Goal: Transaction & Acquisition: Book appointment/travel/reservation

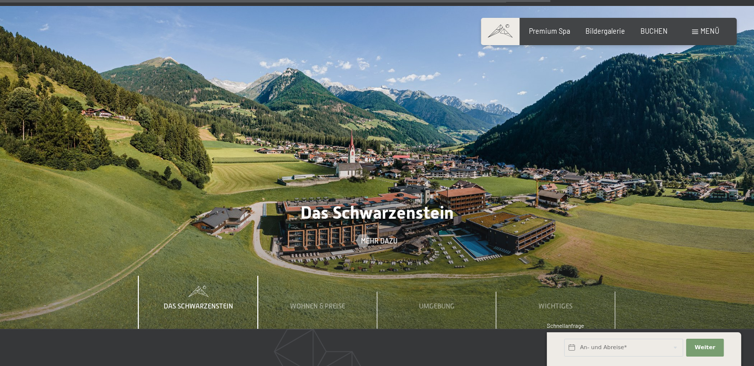
scroll to position [3506, 0]
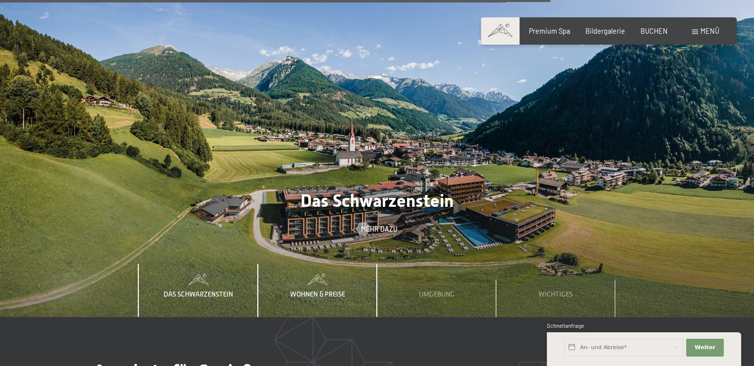
click at [309, 290] on span "Wohnen & Preise" at bounding box center [317, 294] width 55 height 8
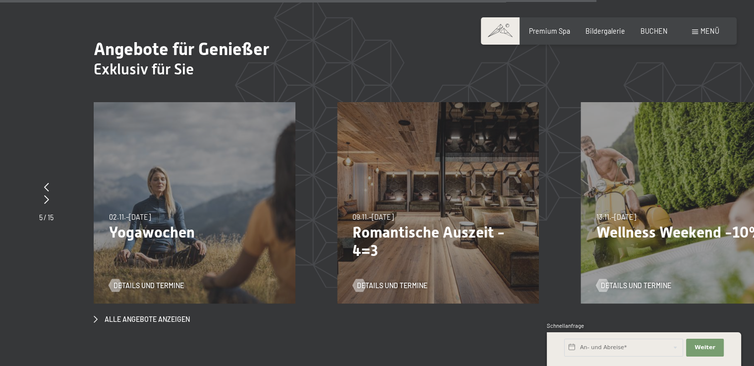
scroll to position [3792, 0]
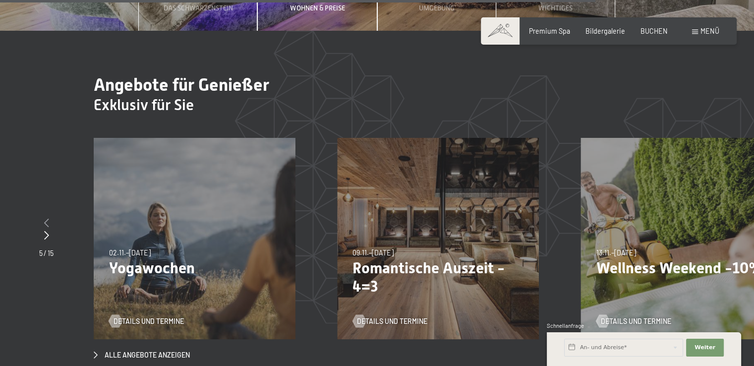
click at [47, 218] on icon at bounding box center [46, 222] width 5 height 9
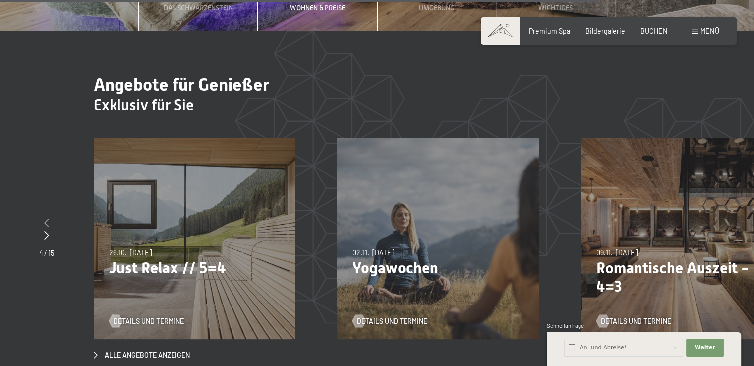
click at [46, 218] on icon at bounding box center [46, 222] width 5 height 9
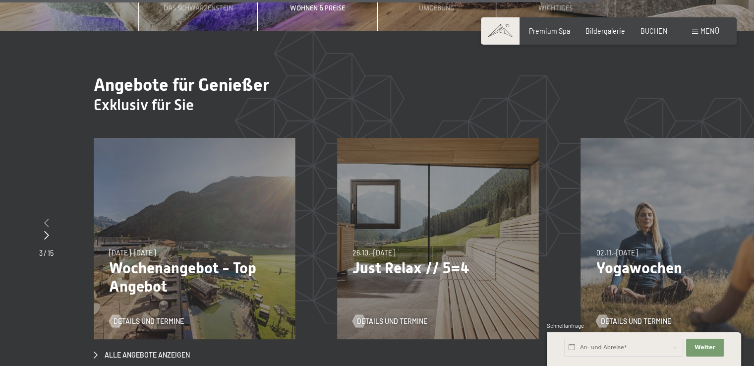
click at [46, 218] on icon at bounding box center [46, 222] width 5 height 9
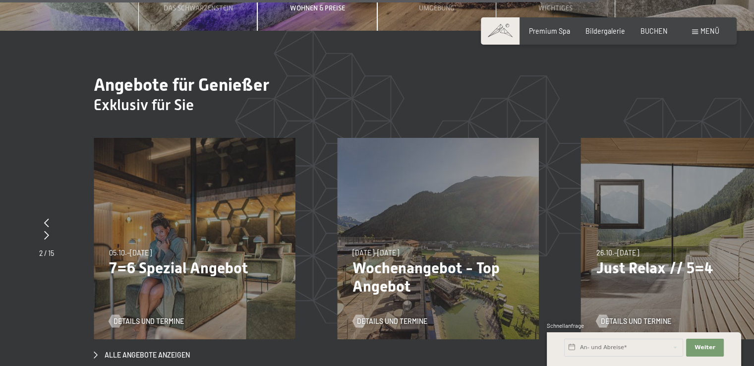
click at [160, 259] on p "7=6 Spezial Angebot" at bounding box center [194, 268] width 171 height 18
click at [397, 316] on span "Details und Termine" at bounding box center [402, 321] width 70 height 10
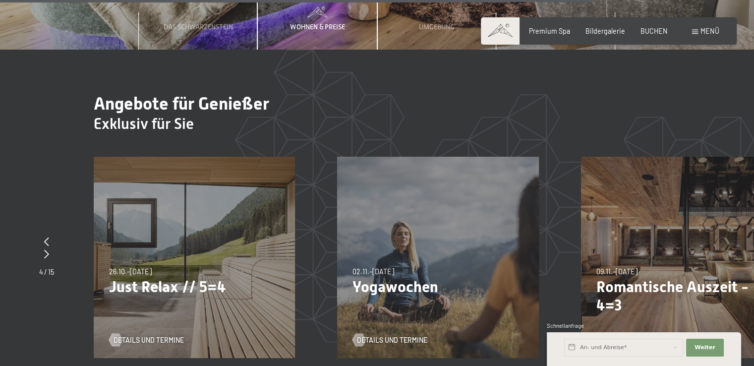
click at [699, 29] on div "Menü" at bounding box center [705, 31] width 27 height 10
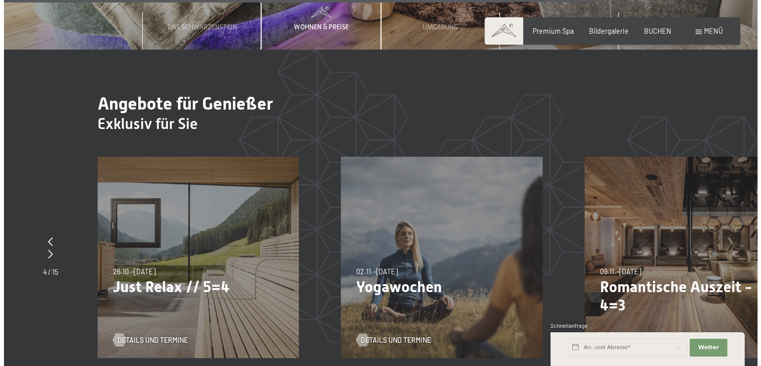
scroll to position [3792, 0]
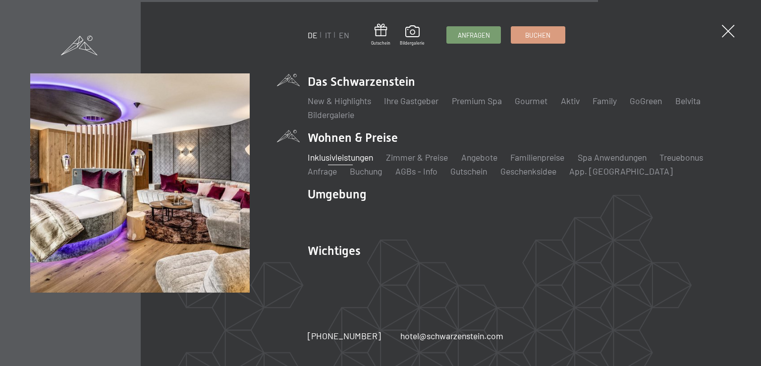
click at [325, 157] on link "Inklusivleistungen" at bounding box center [340, 157] width 65 height 11
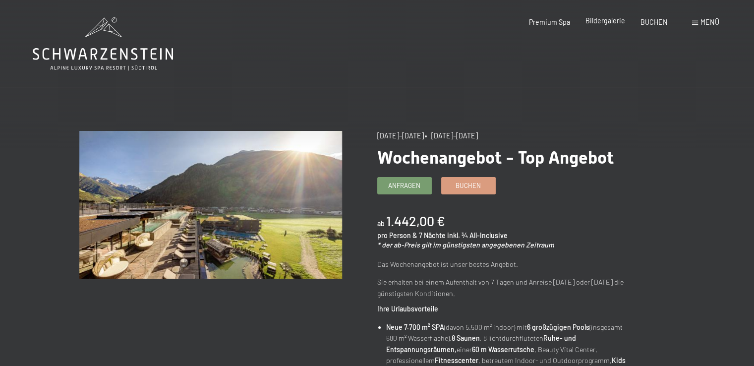
click at [606, 21] on span "Bildergalerie" at bounding box center [606, 20] width 40 height 8
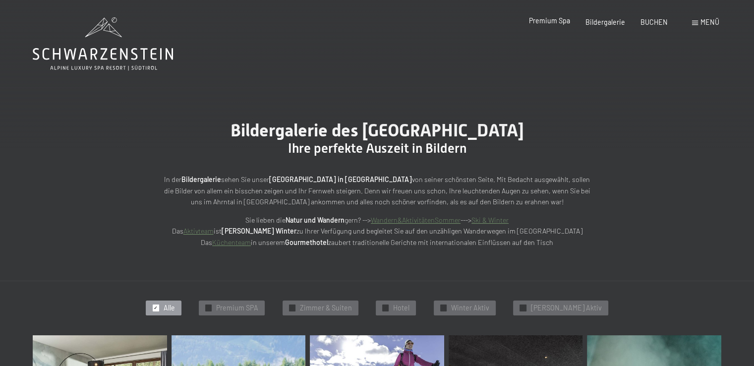
click at [550, 19] on span "Premium Spa" at bounding box center [549, 20] width 41 height 8
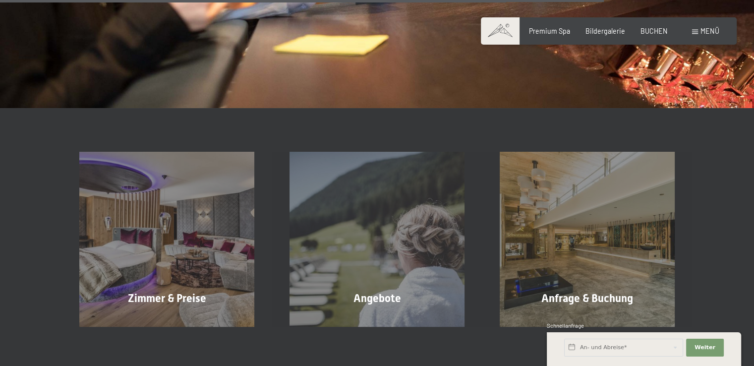
scroll to position [1353, 0]
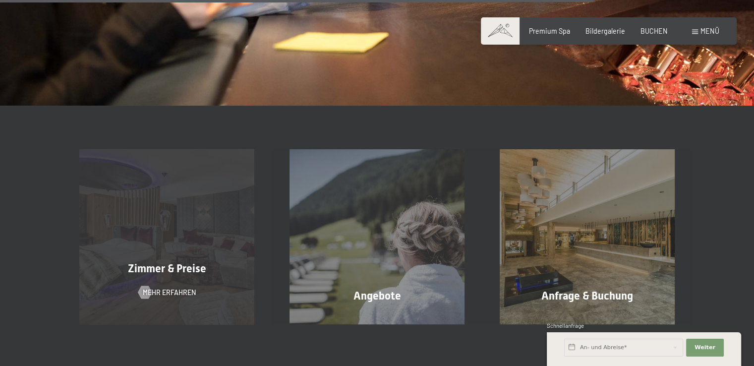
click at [149, 268] on span "Zimmer & Preise" at bounding box center [167, 268] width 78 height 12
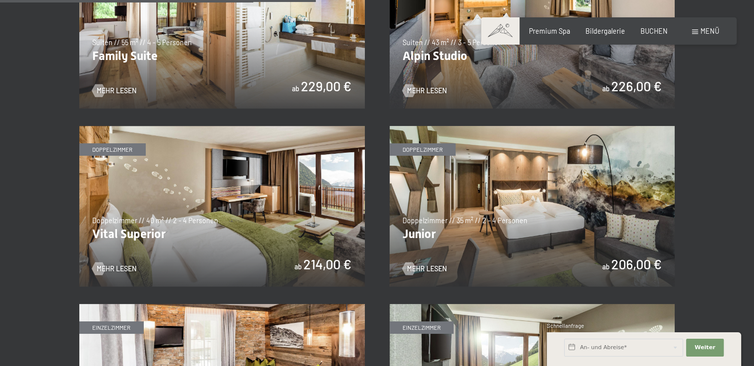
scroll to position [1170, 0]
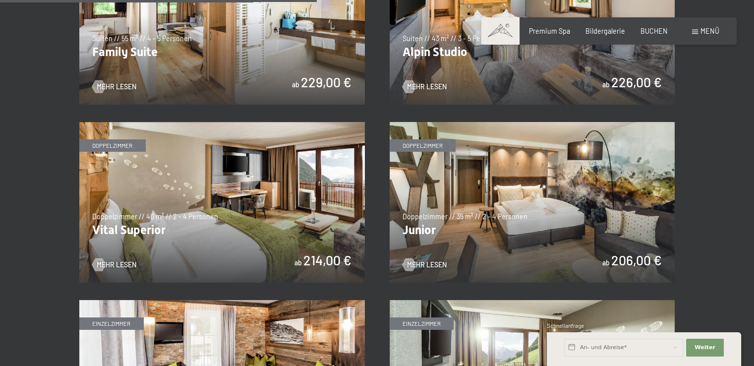
click at [152, 221] on img at bounding box center [222, 202] width 286 height 161
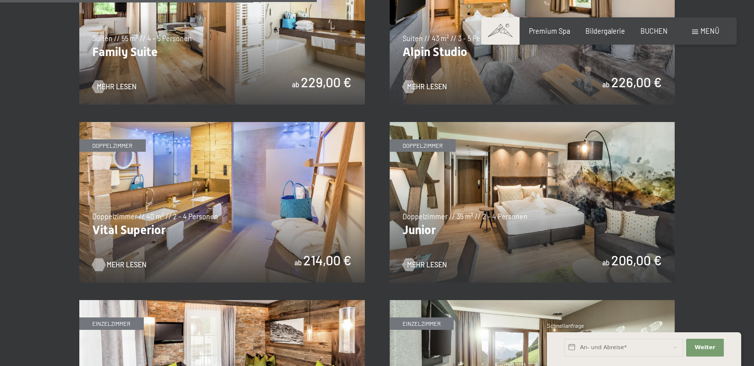
click at [119, 265] on span "Mehr Lesen" at bounding box center [127, 265] width 40 height 10
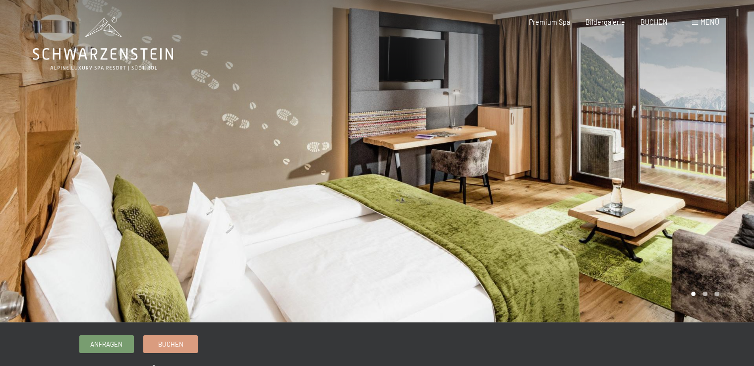
click at [475, 185] on div at bounding box center [565, 161] width 377 height 322
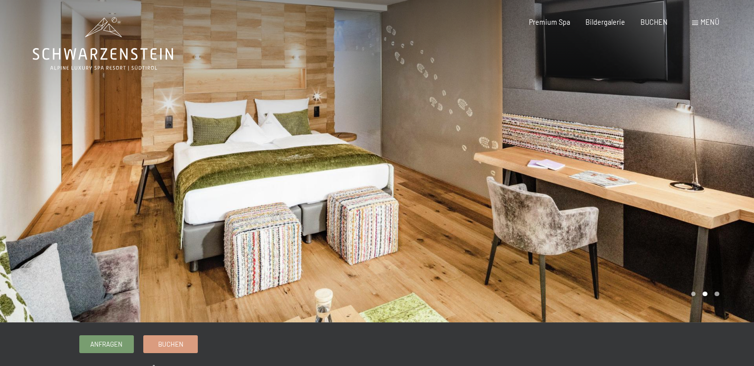
click at [475, 185] on div at bounding box center [565, 161] width 377 height 322
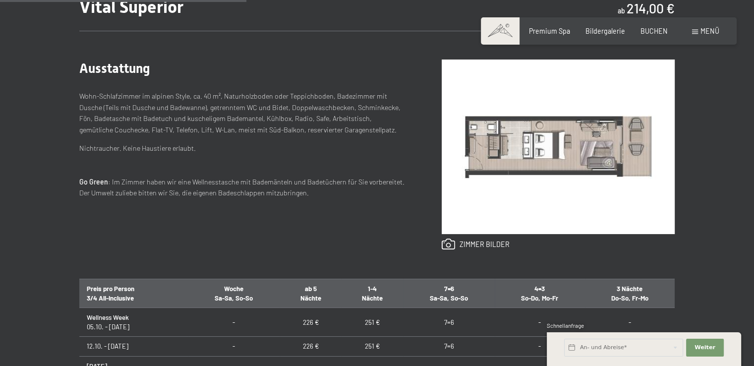
scroll to position [402, 0]
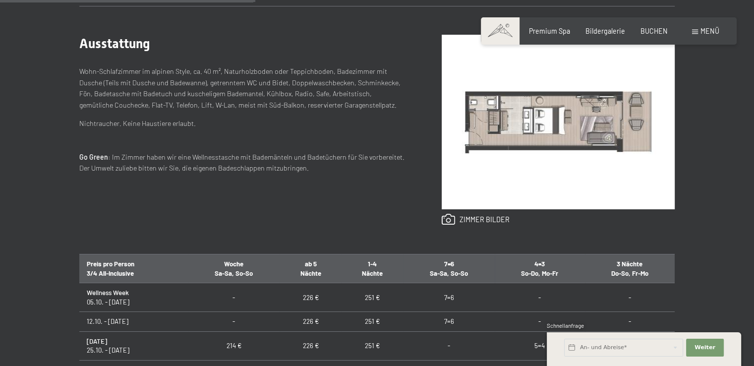
click at [542, 127] on img at bounding box center [558, 122] width 233 height 175
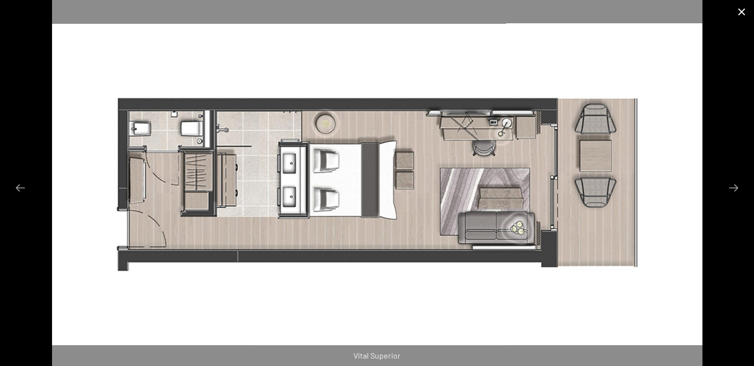
click at [738, 14] on button "Close gallery" at bounding box center [741, 11] width 25 height 23
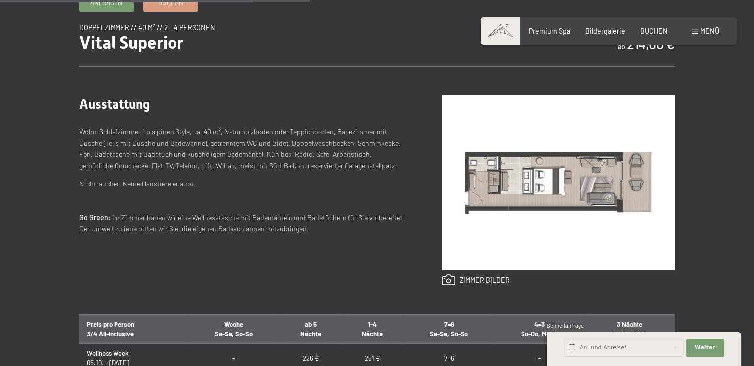
scroll to position [0, 0]
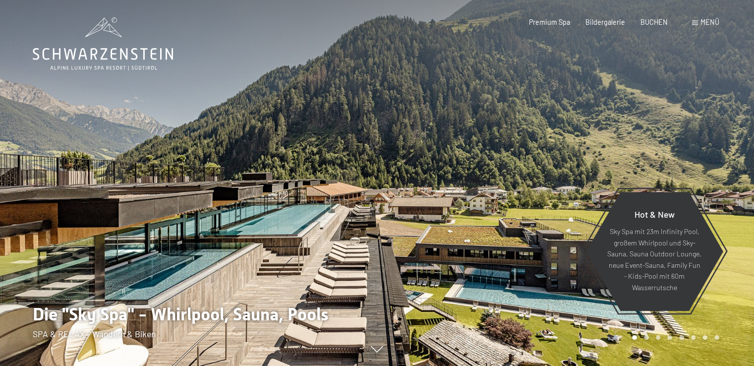
click at [696, 22] on span at bounding box center [695, 23] width 6 height 4
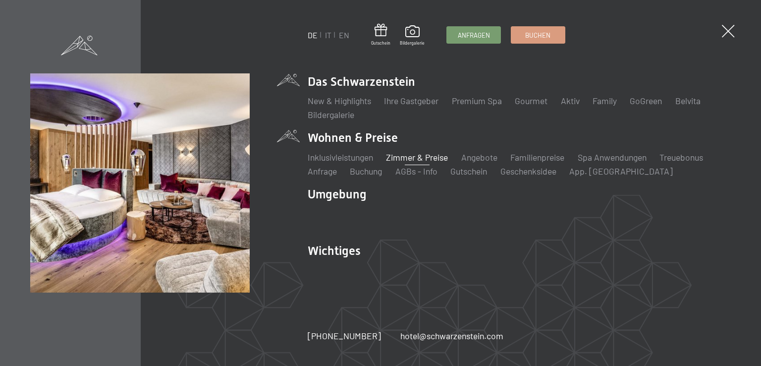
click at [407, 155] on link "Zimmer & Preise" at bounding box center [417, 157] width 62 height 11
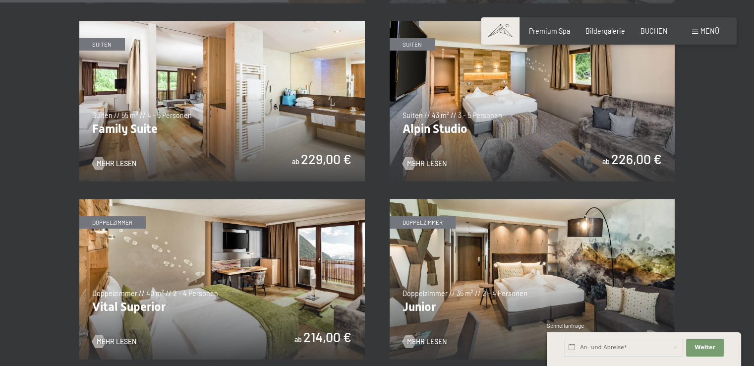
scroll to position [1047, 0]
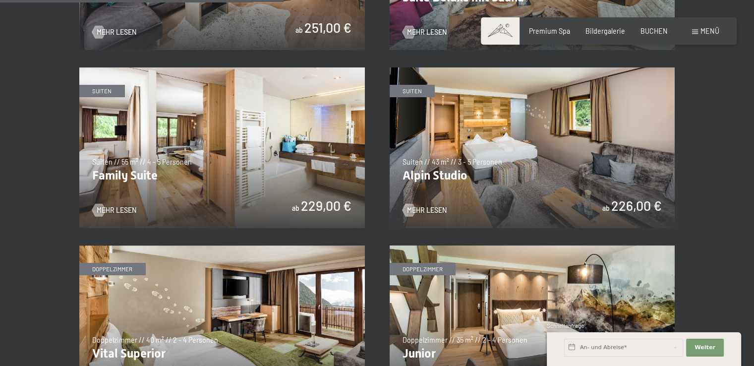
click at [456, 176] on img at bounding box center [533, 147] width 286 height 161
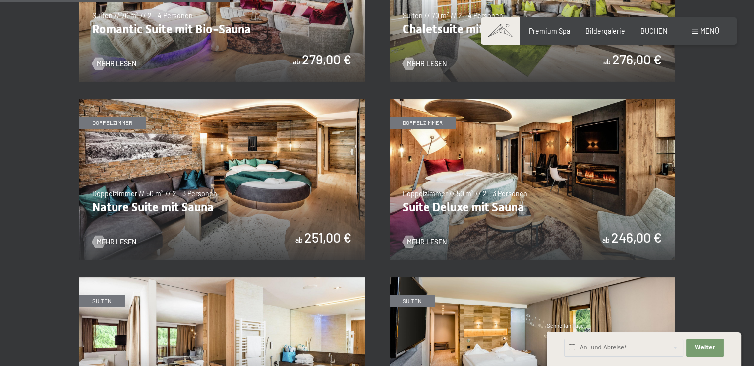
scroll to position [873, 0]
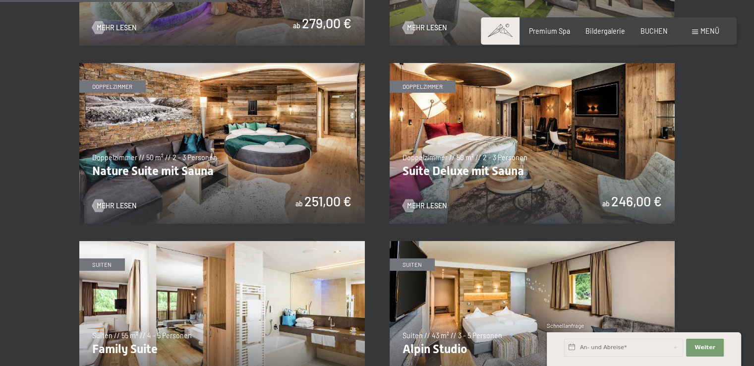
click at [460, 165] on img at bounding box center [533, 143] width 286 height 161
click at [432, 206] on span "Mehr Lesen" at bounding box center [437, 206] width 40 height 10
click at [130, 167] on img at bounding box center [222, 143] width 286 height 161
click at [135, 205] on span "Mehr Lesen" at bounding box center [127, 206] width 40 height 10
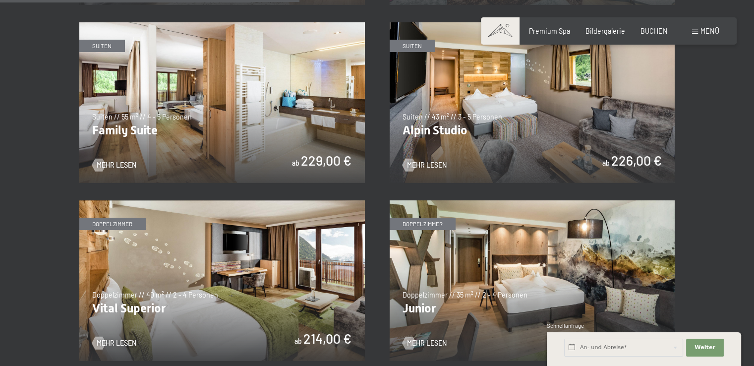
scroll to position [1207, 0]
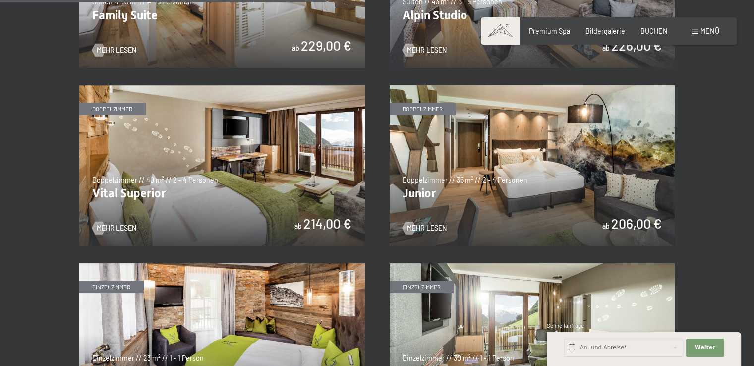
click at [119, 180] on img at bounding box center [222, 165] width 286 height 161
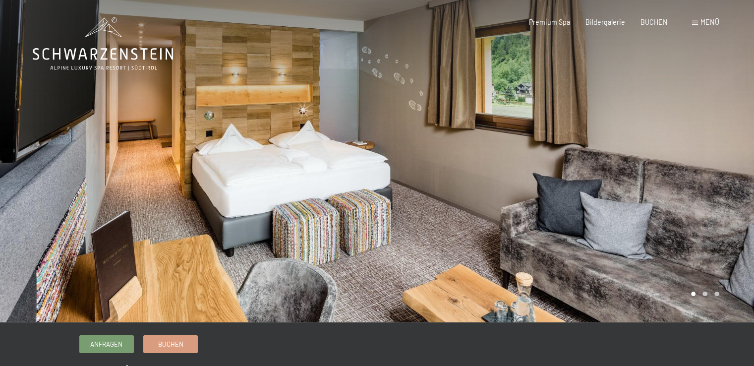
click at [675, 203] on div at bounding box center [565, 161] width 377 height 322
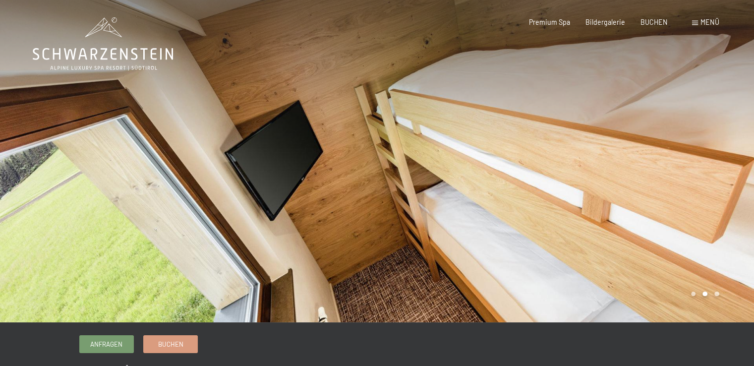
click at [675, 203] on div at bounding box center [565, 161] width 377 height 322
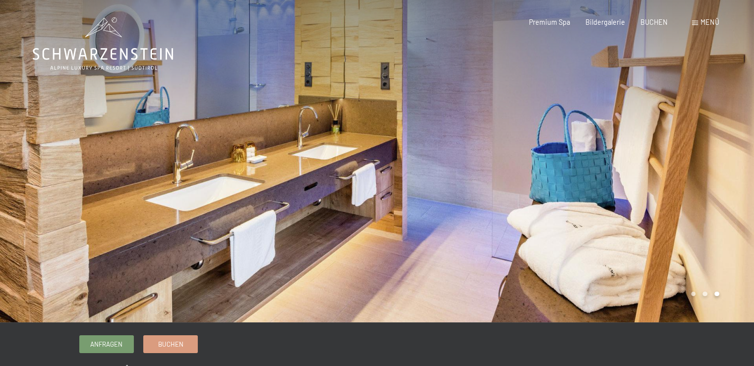
click at [675, 203] on div at bounding box center [565, 161] width 377 height 322
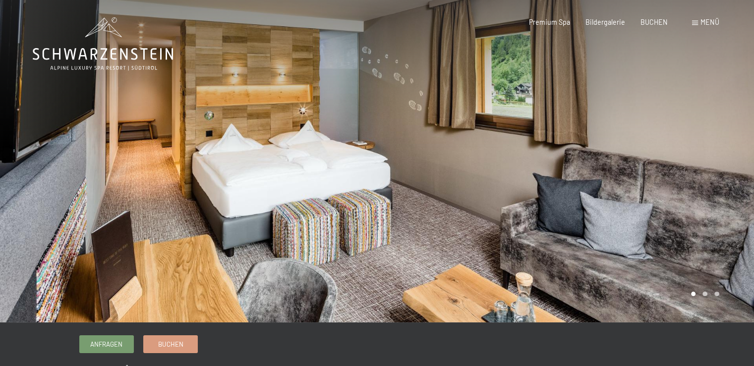
click at [675, 203] on div at bounding box center [565, 161] width 377 height 322
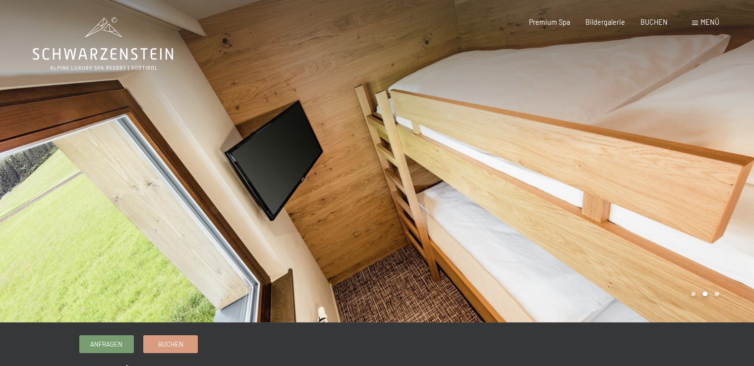
click at [675, 203] on div at bounding box center [565, 161] width 377 height 322
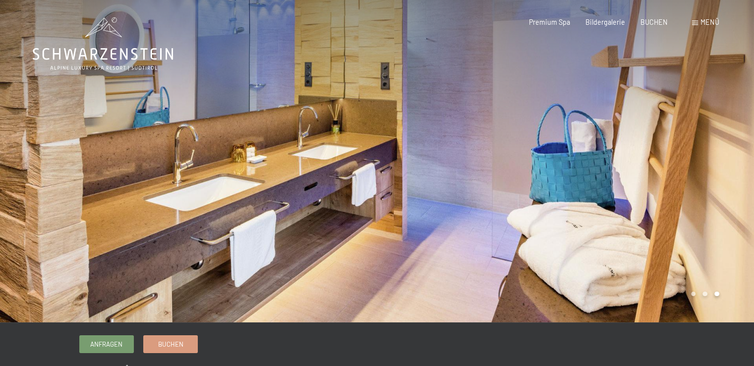
click at [675, 203] on div at bounding box center [565, 161] width 377 height 322
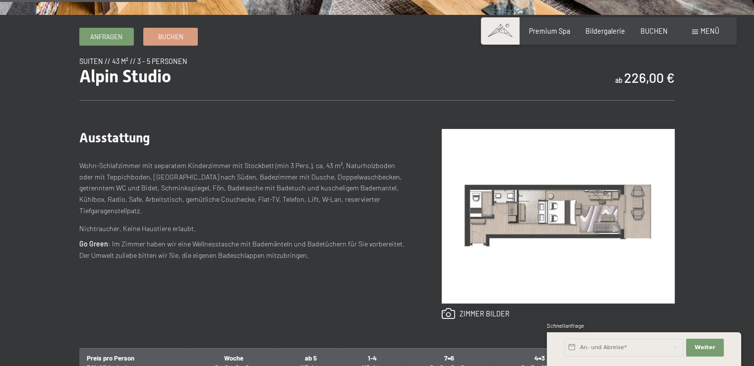
scroll to position [309, 0]
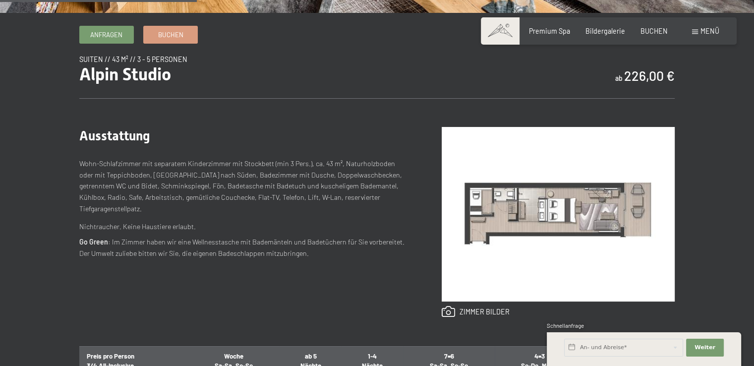
click at [563, 217] on img at bounding box center [558, 214] width 233 height 175
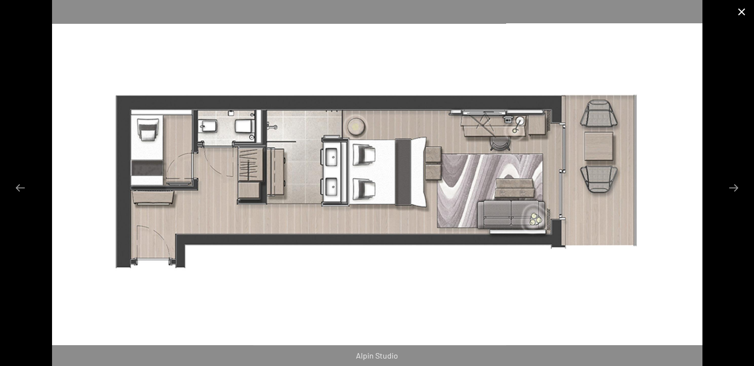
click at [741, 15] on button "Close gallery" at bounding box center [741, 11] width 25 height 23
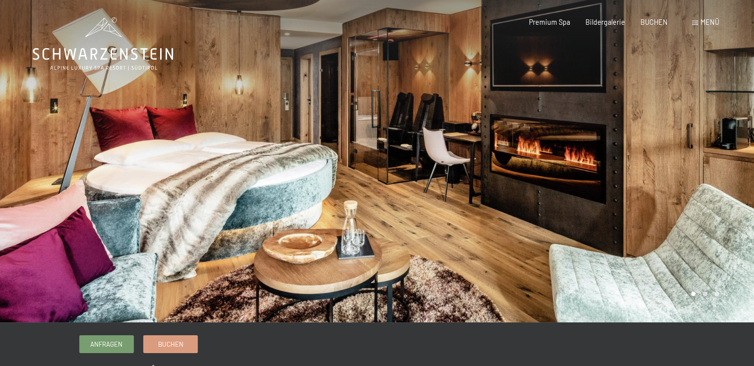
click at [614, 163] on div at bounding box center [565, 161] width 377 height 322
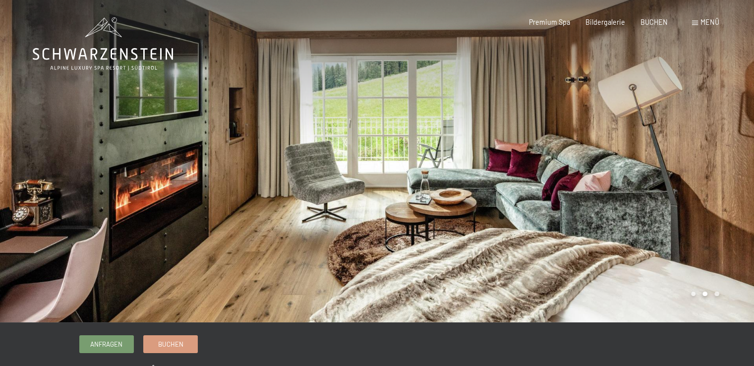
click at [655, 159] on div at bounding box center [565, 161] width 377 height 322
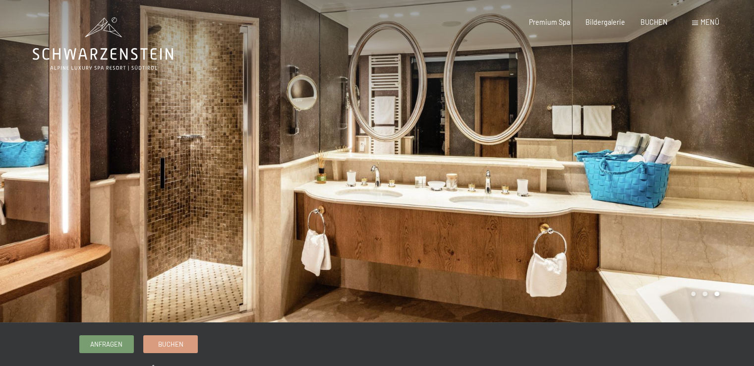
click at [655, 159] on div at bounding box center [565, 161] width 377 height 322
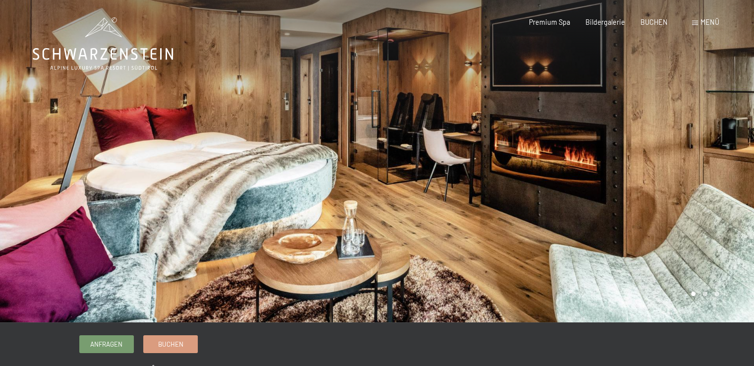
click at [655, 159] on div at bounding box center [565, 161] width 377 height 322
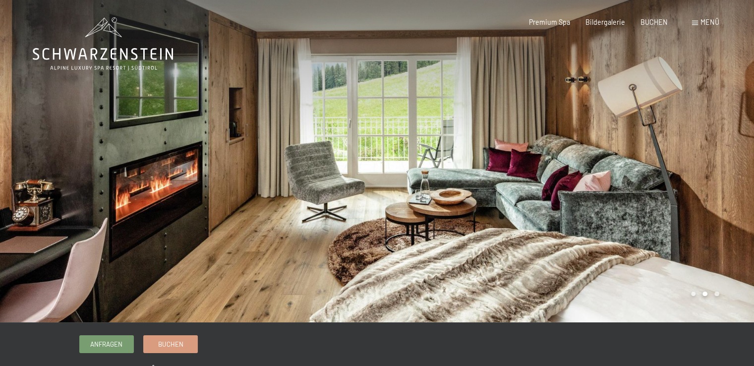
click at [655, 159] on div at bounding box center [565, 161] width 377 height 322
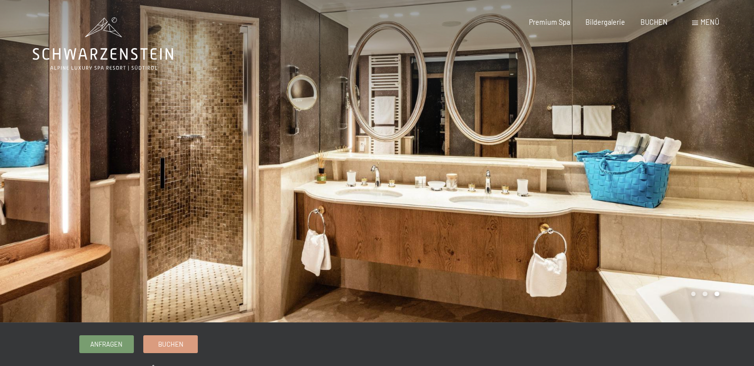
click at [655, 159] on div at bounding box center [565, 161] width 377 height 322
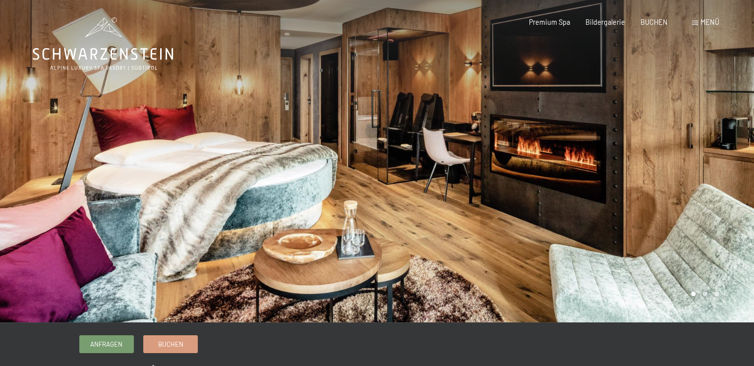
click at [691, 123] on div at bounding box center [565, 161] width 377 height 322
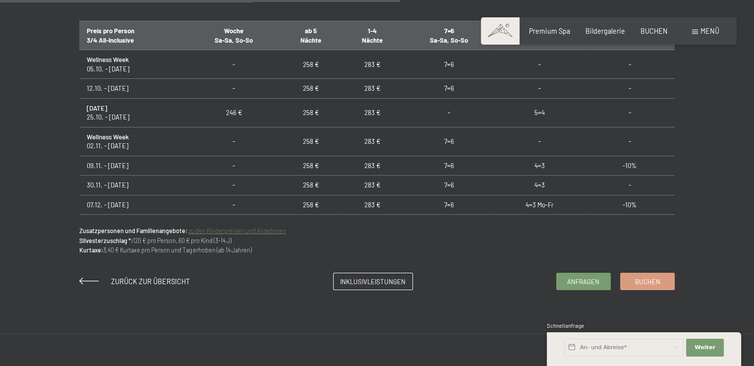
scroll to position [630, 0]
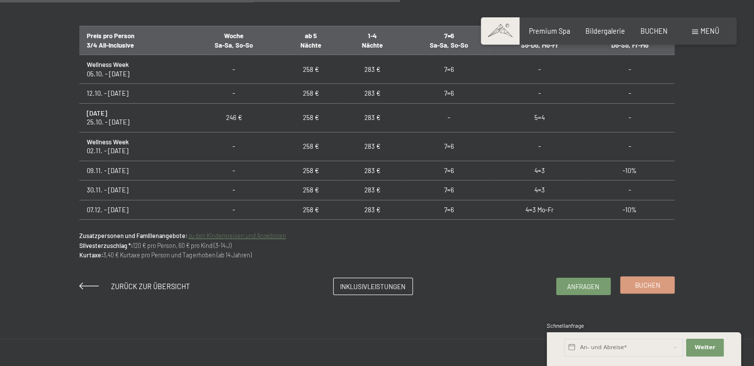
click at [644, 284] on span "Buchen" at bounding box center [647, 285] width 25 height 9
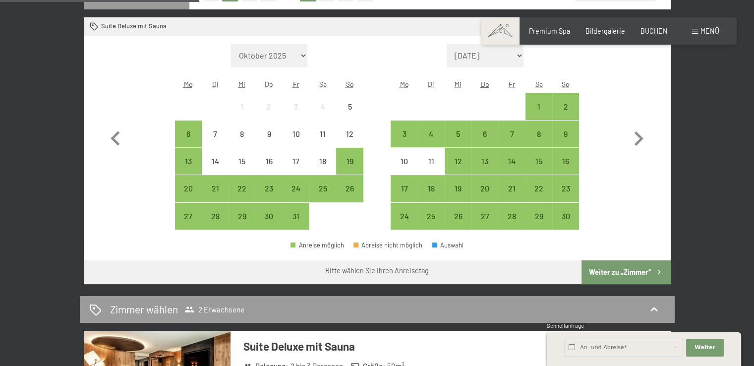
scroll to position [282, 0]
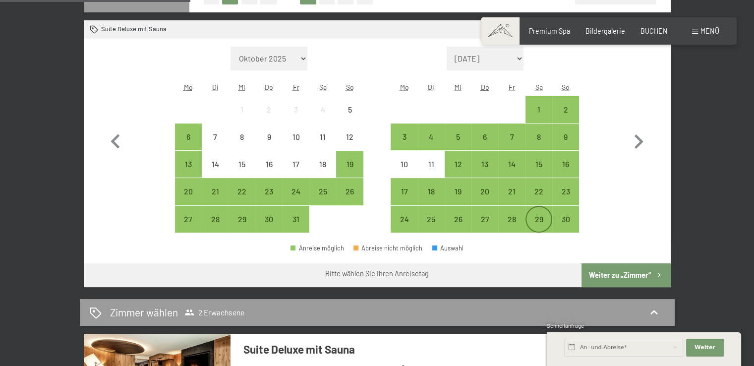
click at [541, 219] on div "29" at bounding box center [539, 227] width 25 height 25
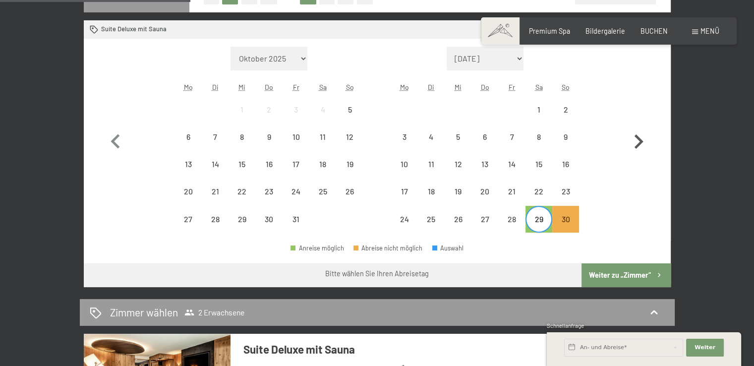
click at [637, 137] on icon "button" at bounding box center [639, 141] width 9 height 14
select select "2025-11-01"
select select "2025-12-01"
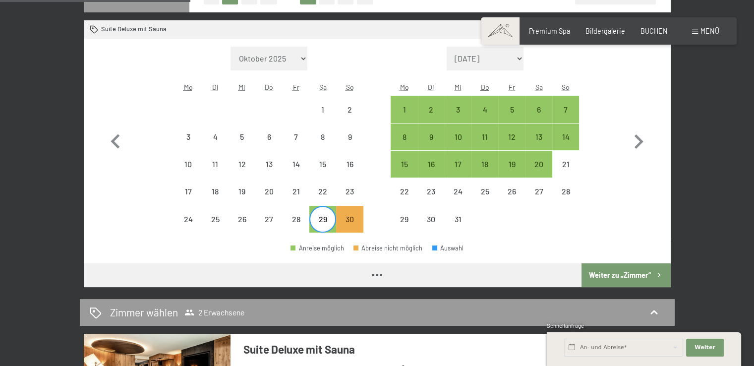
select select "2025-11-01"
select select "2025-12-01"
click at [537, 107] on div "6" at bounding box center [539, 118] width 25 height 25
select select "2025-11-01"
select select "2025-12-01"
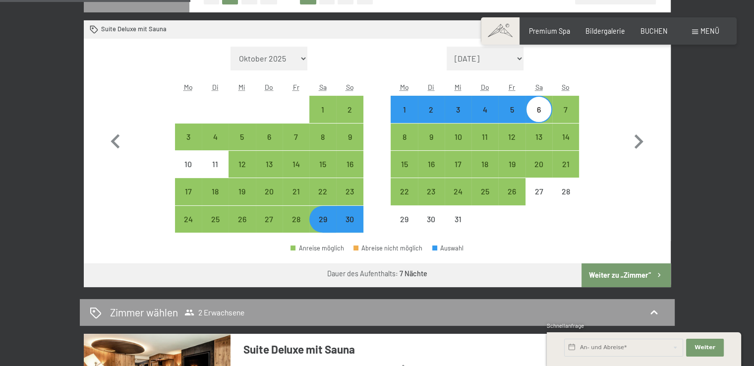
click at [624, 276] on button "Weiter zu „Zimmer“" at bounding box center [626, 275] width 89 height 24
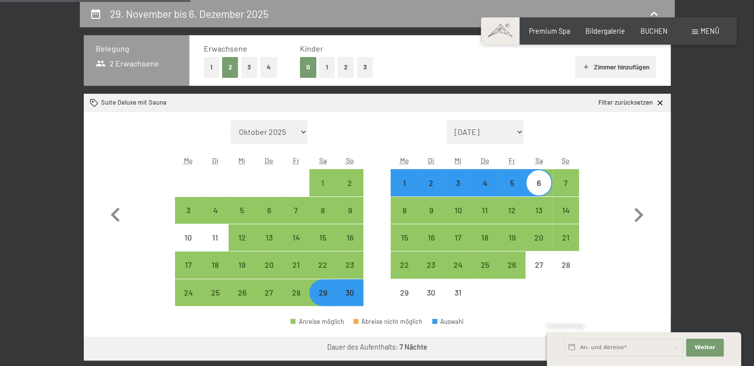
select select "2025-11-01"
select select "2025-12-01"
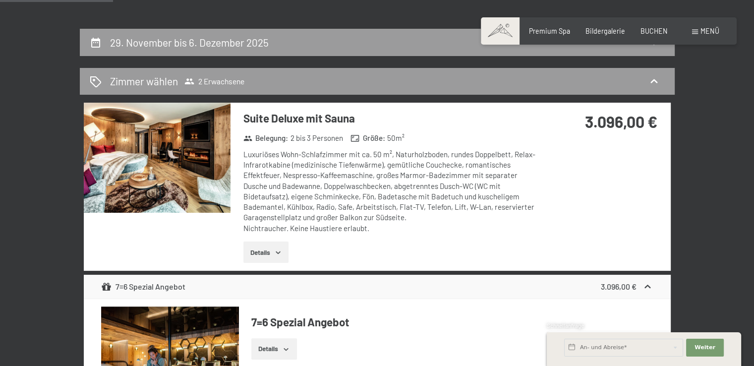
scroll to position [163, 0]
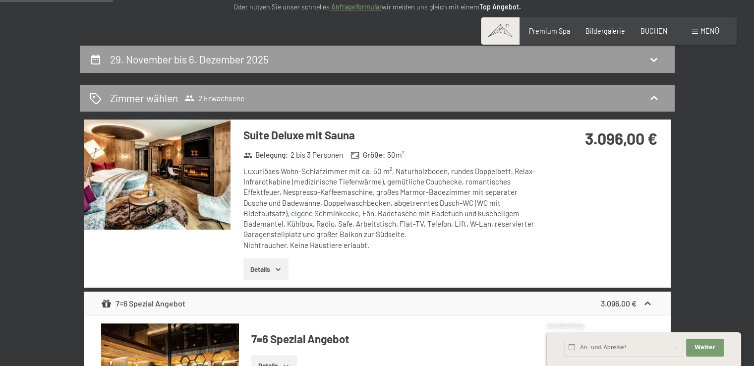
click at [273, 264] on button "Details" at bounding box center [265, 269] width 45 height 22
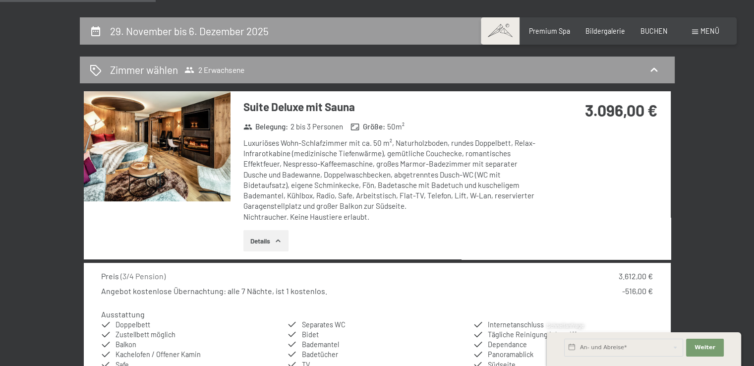
scroll to position [164, 0]
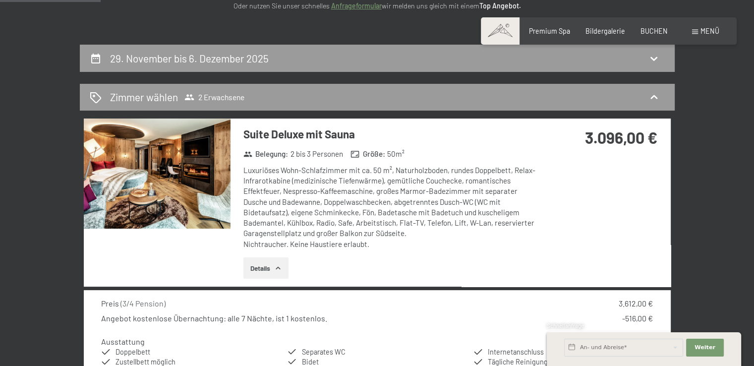
click at [159, 173] on img at bounding box center [157, 173] width 147 height 110
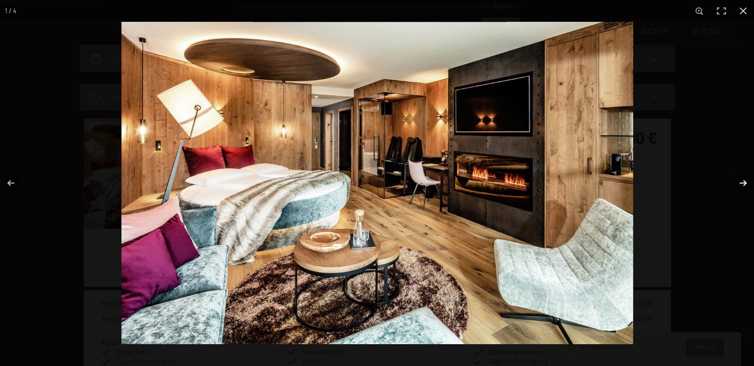
click at [745, 183] on button "button" at bounding box center [736, 183] width 35 height 50
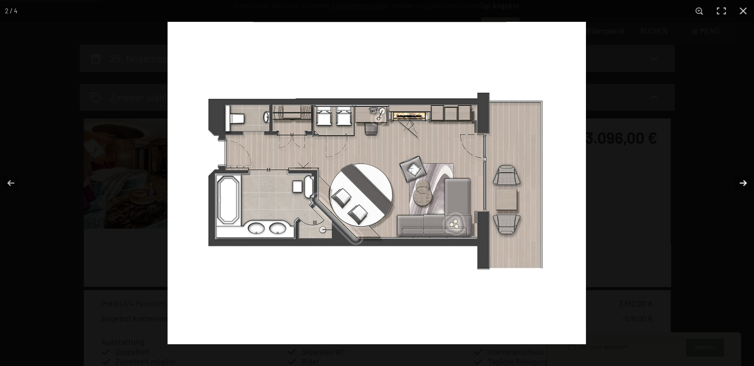
click at [741, 182] on button "button" at bounding box center [736, 183] width 35 height 50
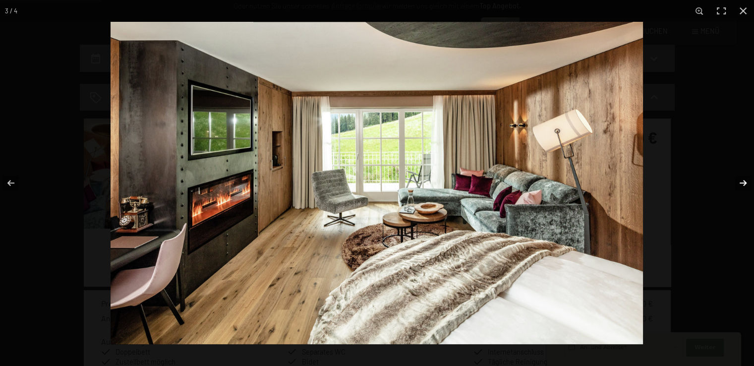
click at [744, 181] on button "button" at bounding box center [736, 183] width 35 height 50
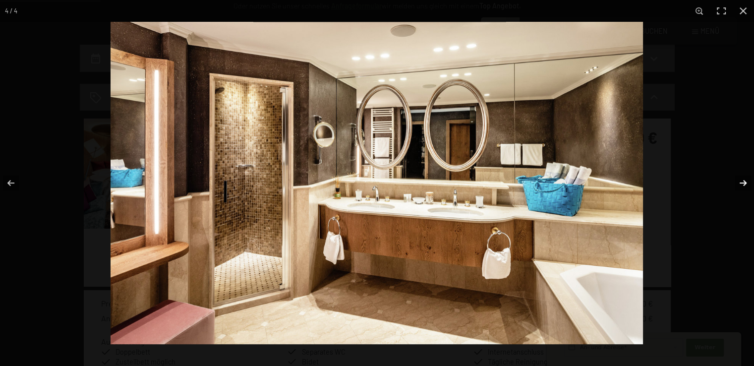
click at [744, 181] on button "button" at bounding box center [736, 183] width 35 height 50
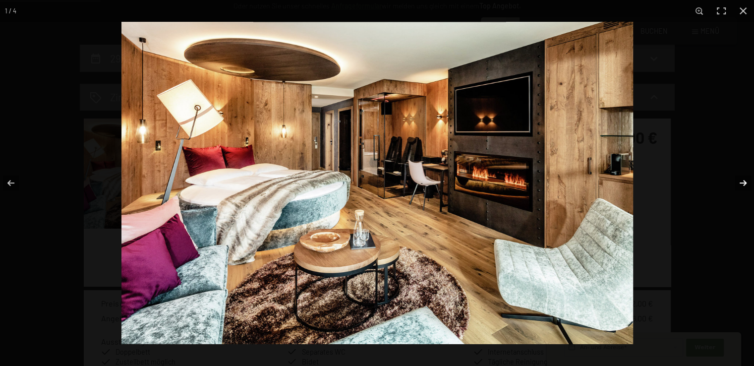
click at [744, 181] on button "button" at bounding box center [736, 183] width 35 height 50
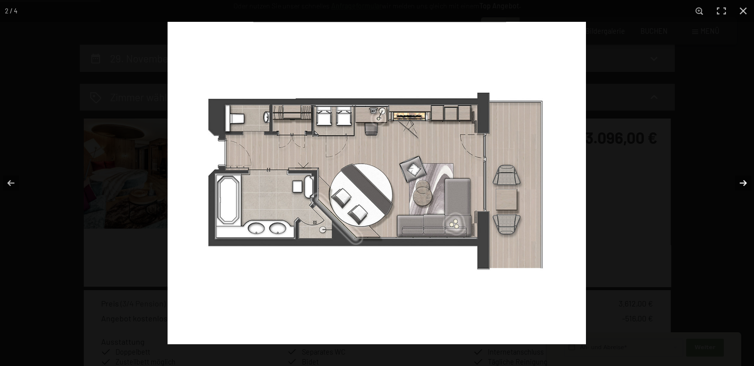
click at [744, 181] on button "button" at bounding box center [736, 183] width 35 height 50
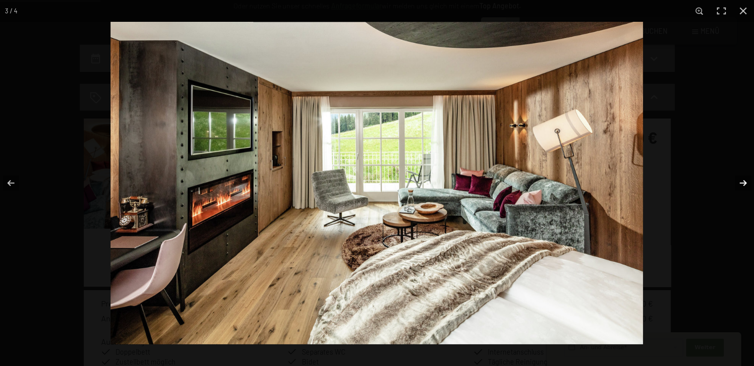
click at [743, 181] on button "button" at bounding box center [736, 183] width 35 height 50
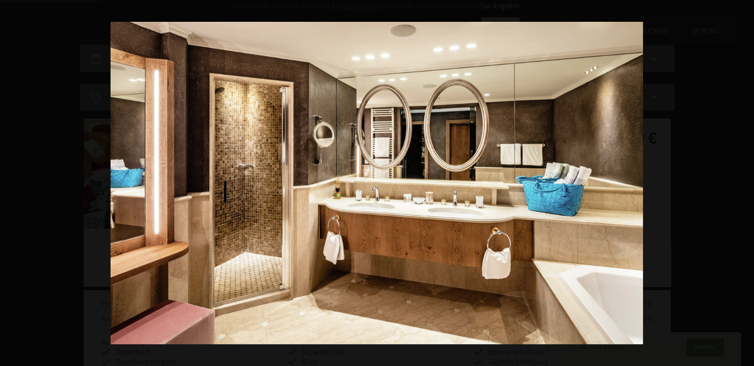
click at [743, 181] on button "button" at bounding box center [736, 183] width 35 height 50
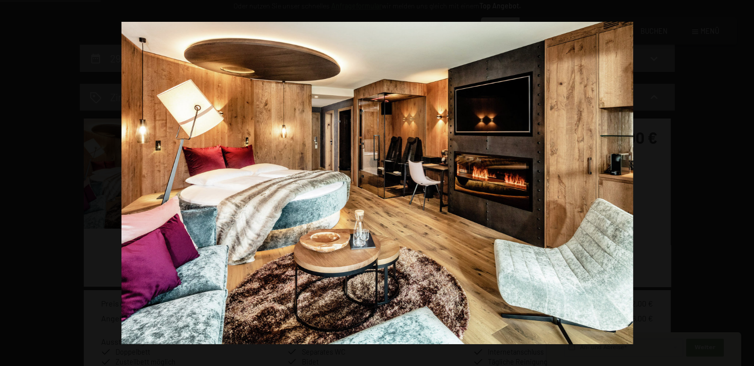
click at [743, 181] on button "button" at bounding box center [736, 183] width 35 height 50
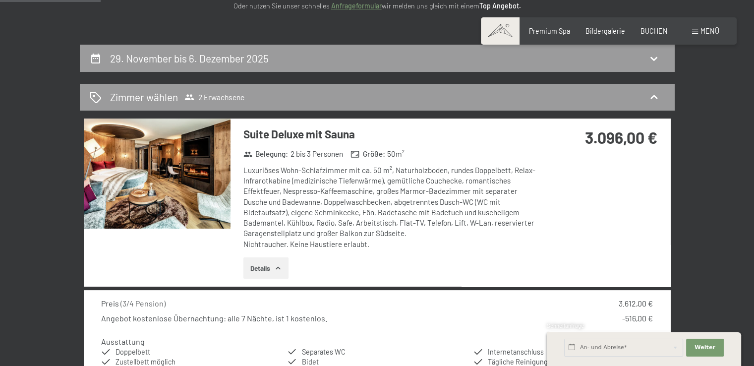
click at [0, 0] on button "button" at bounding box center [0, 0] width 0 height 0
click at [650, 97] on icon at bounding box center [654, 97] width 12 height 12
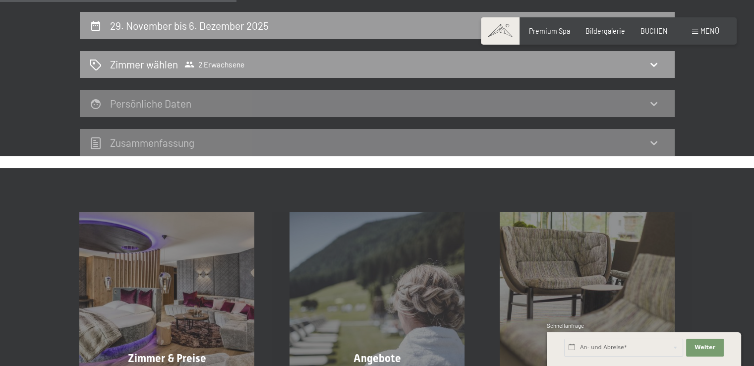
scroll to position [0, 0]
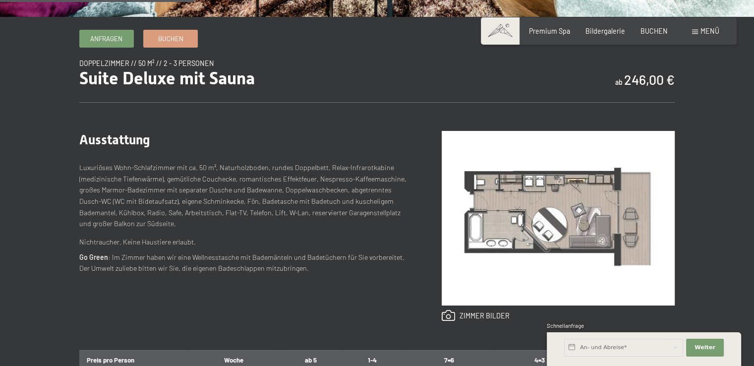
scroll to position [322, 0]
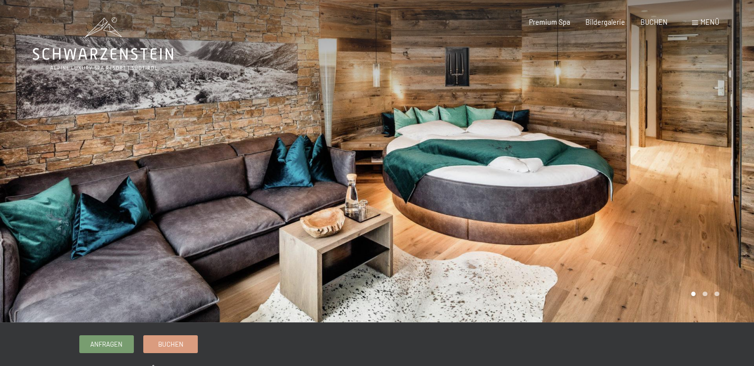
click at [684, 219] on div at bounding box center [565, 161] width 377 height 322
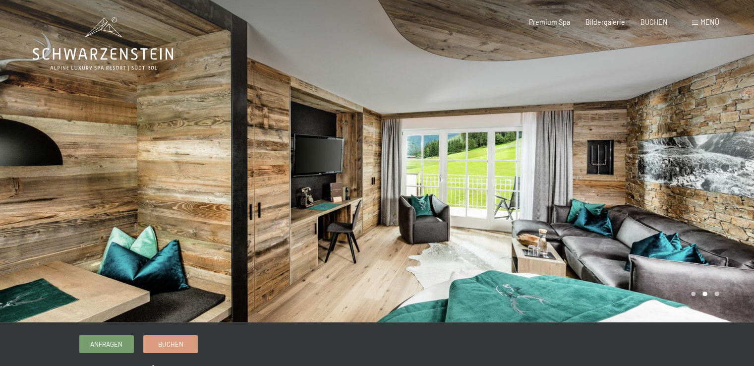
click at [694, 205] on div at bounding box center [565, 161] width 377 height 322
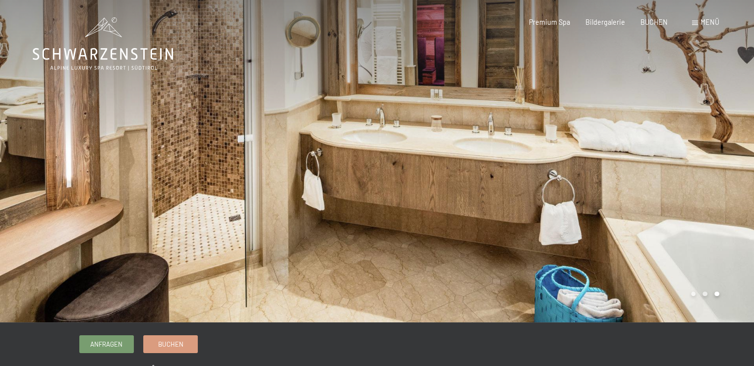
click at [694, 205] on div at bounding box center [565, 161] width 377 height 322
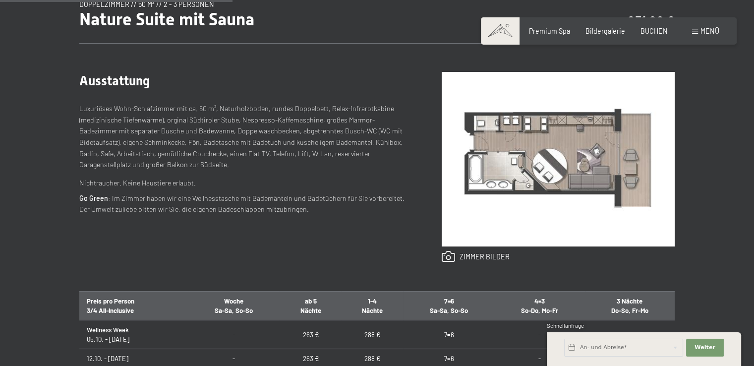
scroll to position [366, 0]
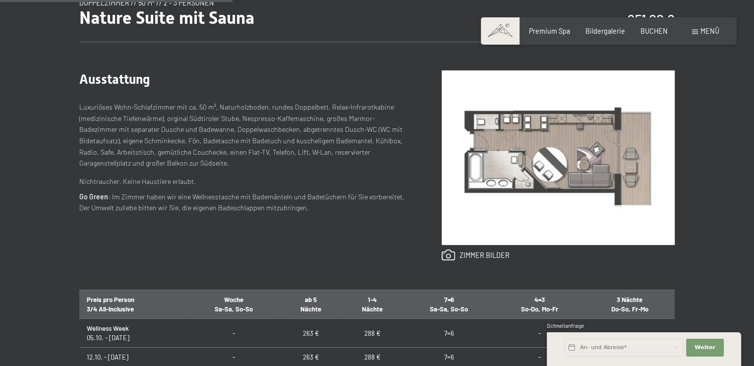
click at [532, 166] on img at bounding box center [558, 157] width 233 height 175
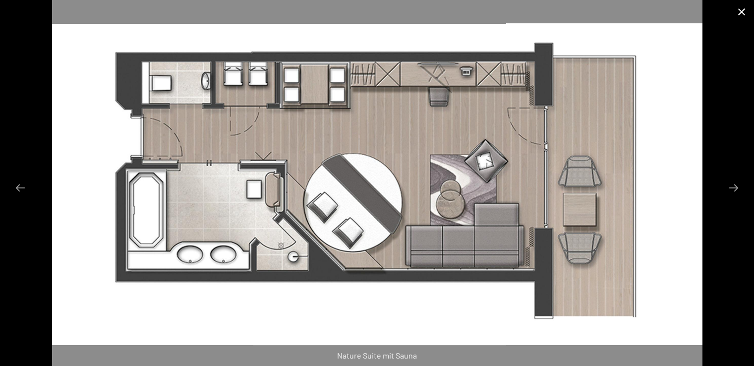
click at [743, 12] on button "Close gallery" at bounding box center [741, 11] width 25 height 23
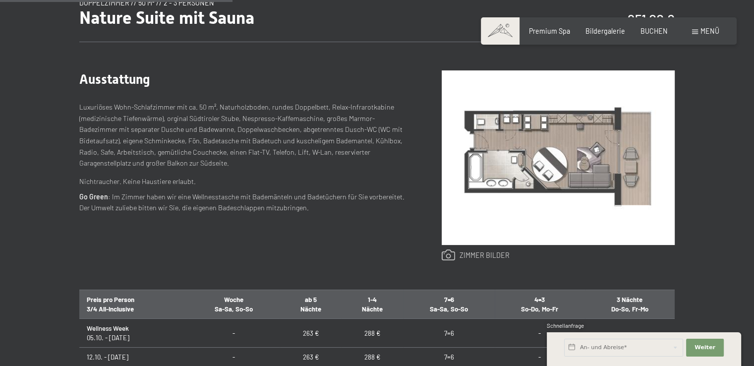
click at [477, 257] on link at bounding box center [476, 255] width 68 height 12
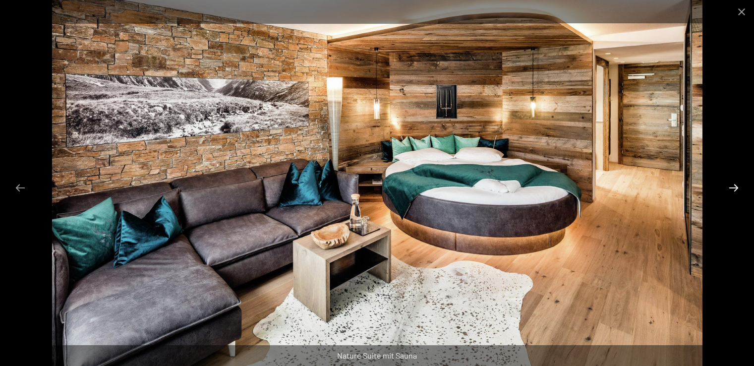
click at [736, 188] on button "Next slide" at bounding box center [733, 187] width 21 height 19
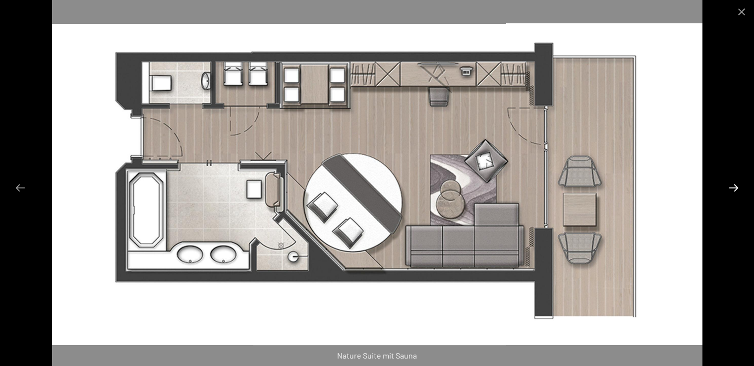
click at [728, 183] on button "Next slide" at bounding box center [733, 187] width 21 height 19
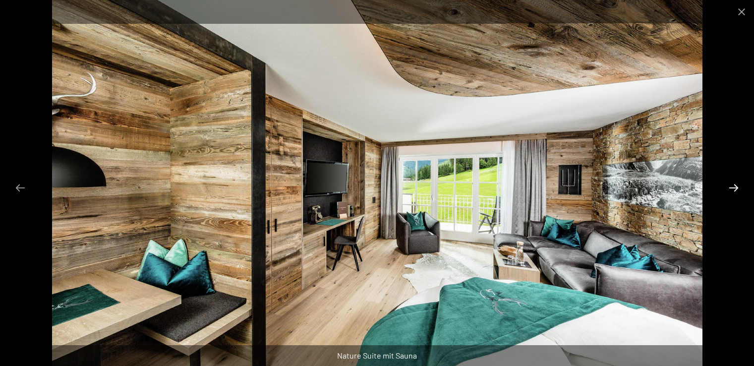
click at [734, 188] on button "Next slide" at bounding box center [733, 187] width 21 height 19
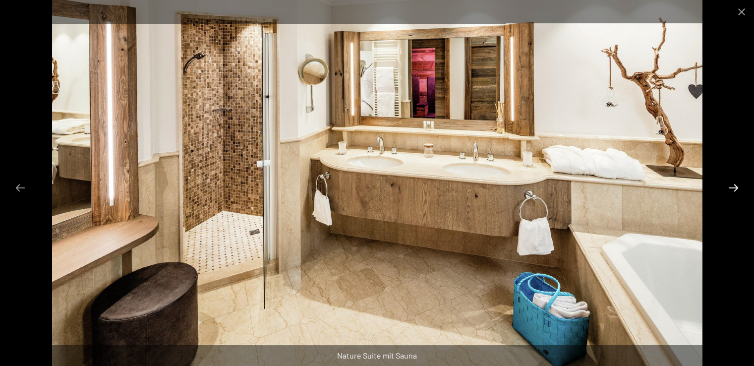
click at [734, 188] on button "Next slide" at bounding box center [733, 187] width 21 height 19
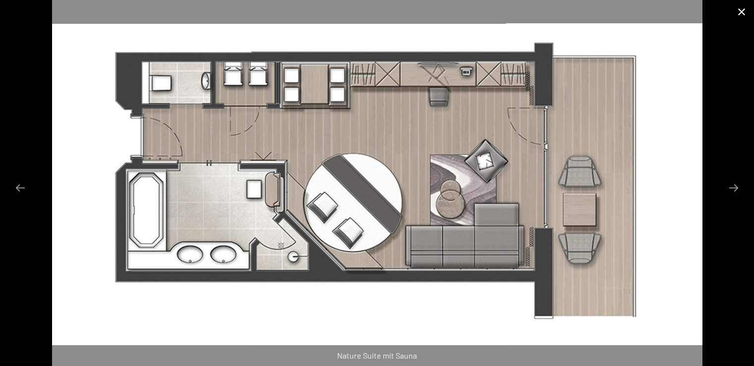
click at [742, 12] on button "Close gallery" at bounding box center [741, 11] width 25 height 23
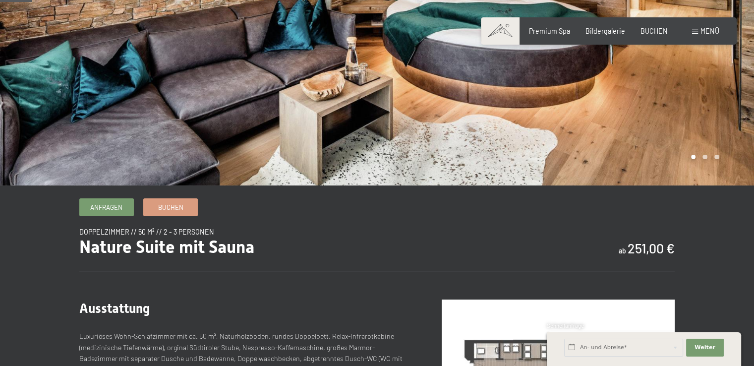
scroll to position [0, 0]
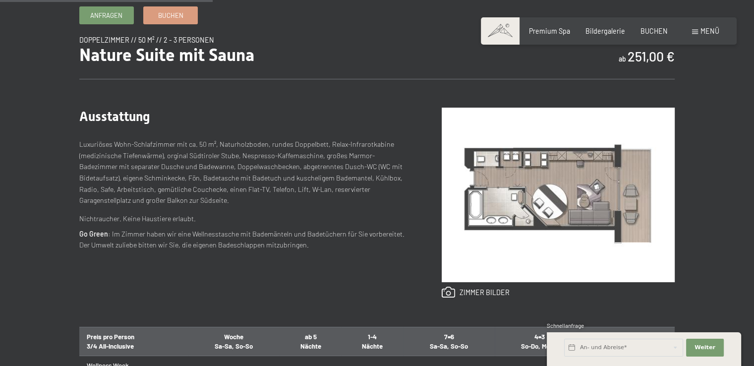
scroll to position [336, 0]
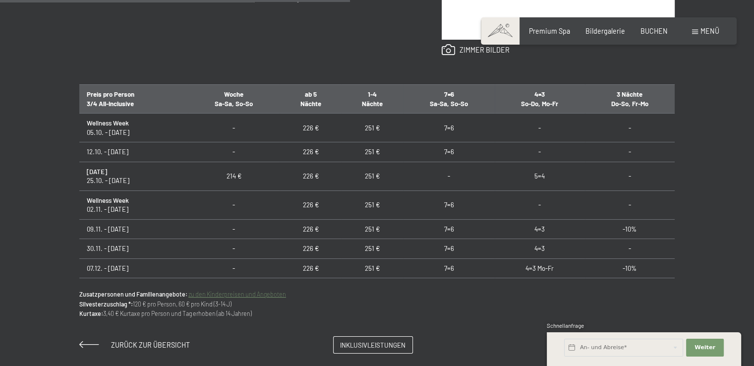
scroll to position [769, 0]
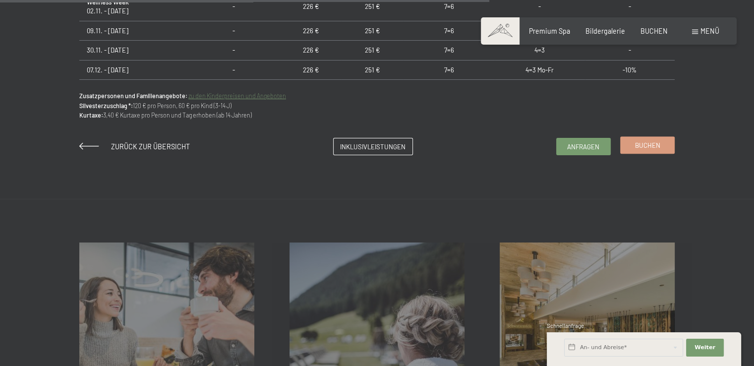
click at [648, 145] on span "Buchen" at bounding box center [647, 145] width 25 height 9
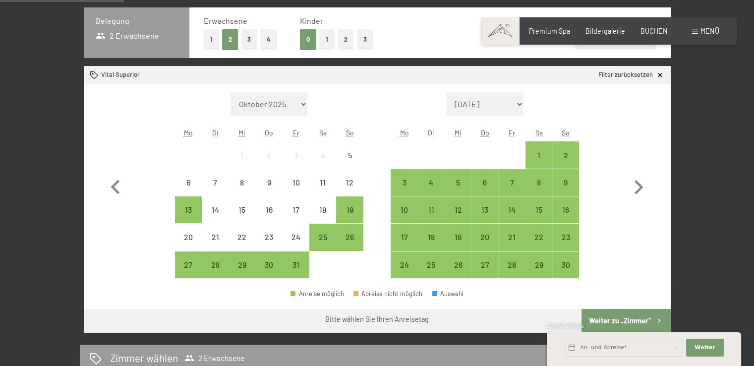
scroll to position [283, 0]
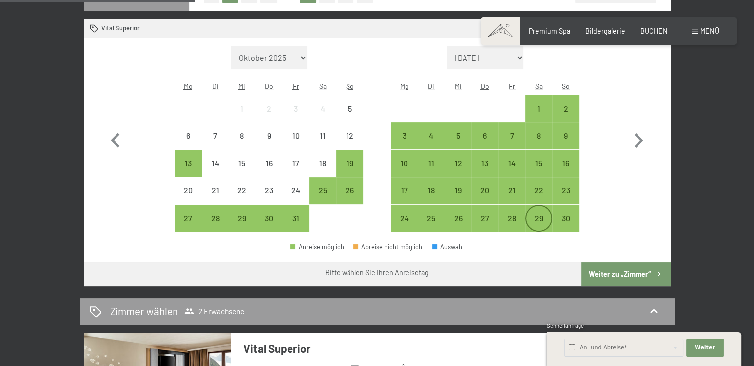
click at [540, 217] on div "29" at bounding box center [539, 226] width 25 height 25
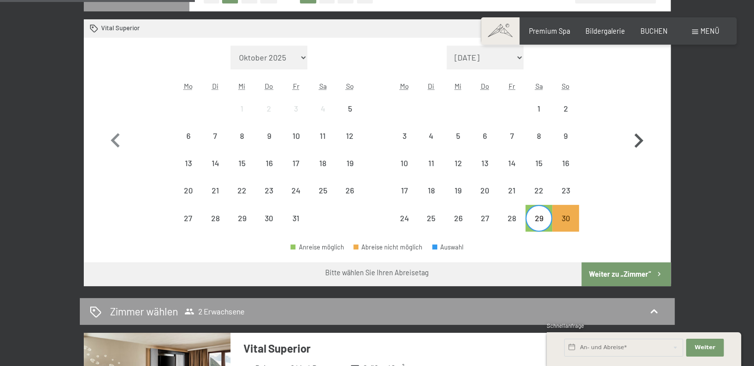
click at [641, 141] on icon "button" at bounding box center [639, 140] width 9 height 14
select select "[DATE]"
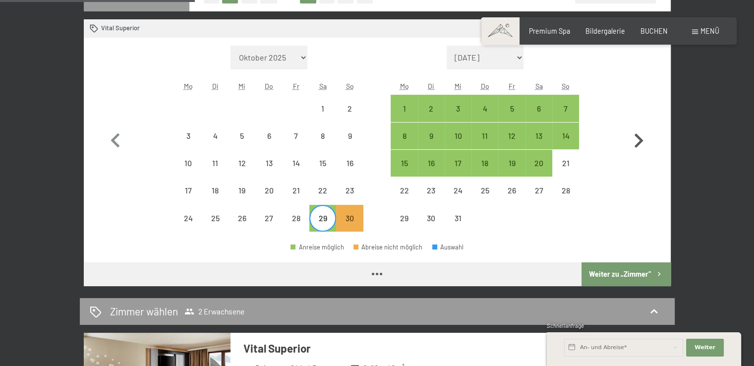
select select "[DATE]"
click at [538, 110] on div "6" at bounding box center [539, 117] width 25 height 25
select select "[DATE]"
select select "2025-12-01"
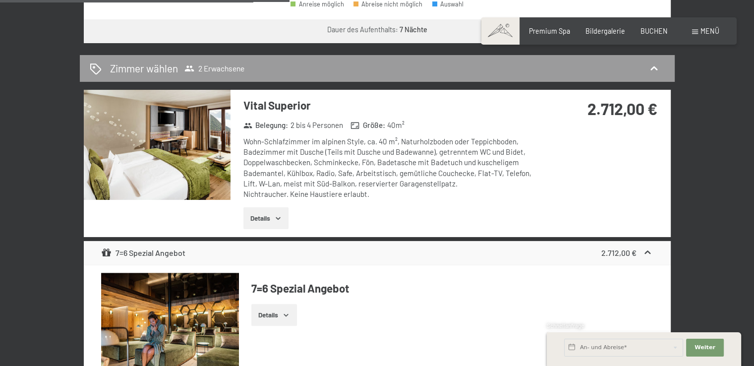
scroll to position [504, 0]
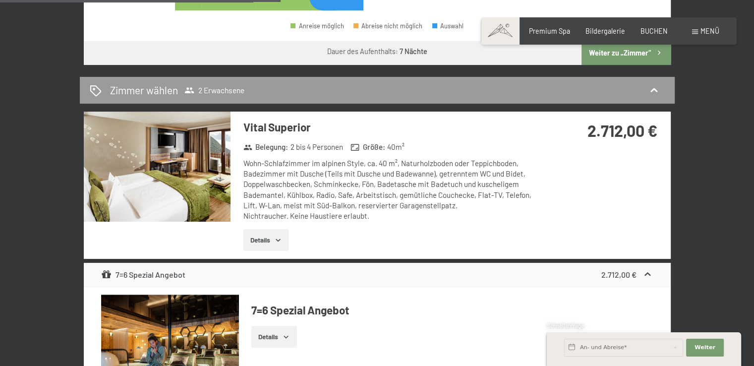
click at [264, 238] on button "Details" at bounding box center [265, 240] width 45 height 22
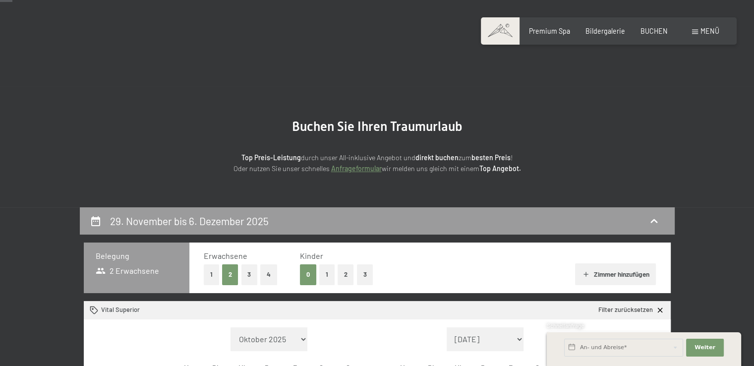
scroll to position [0, 0]
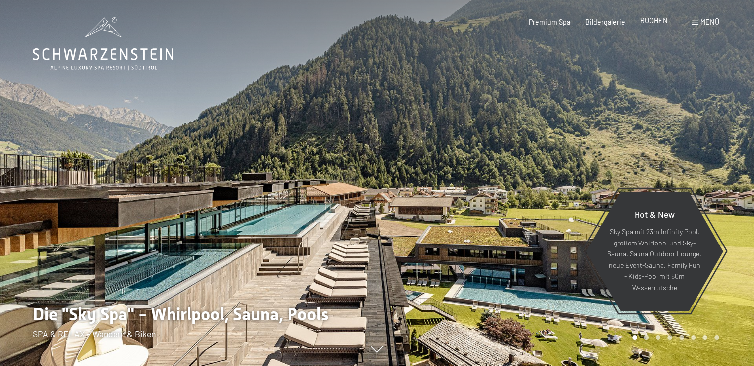
click at [652, 23] on span "BUCHEN" at bounding box center [654, 20] width 27 height 8
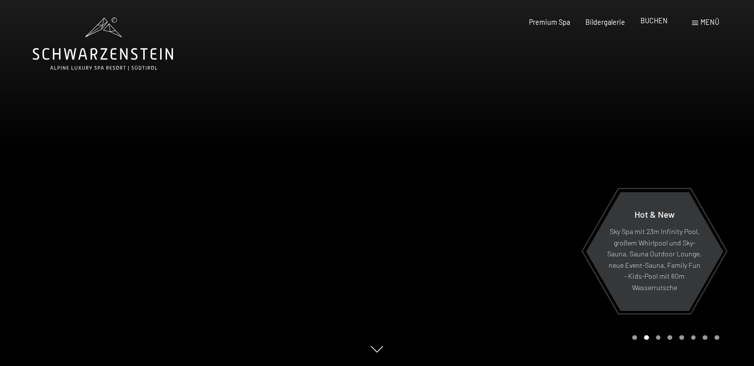
click at [652, 21] on span "BUCHEN" at bounding box center [654, 20] width 27 height 8
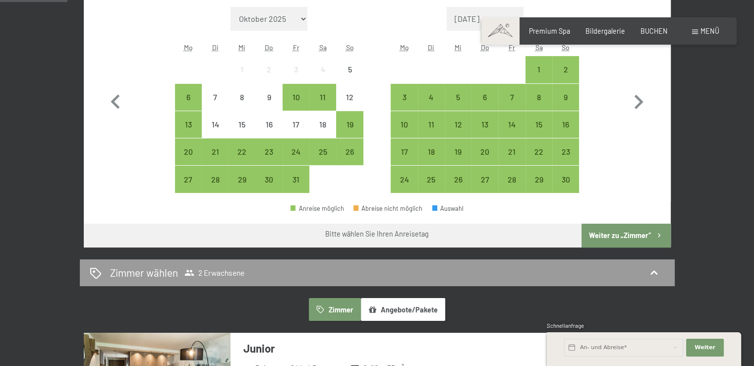
scroll to position [307, 0]
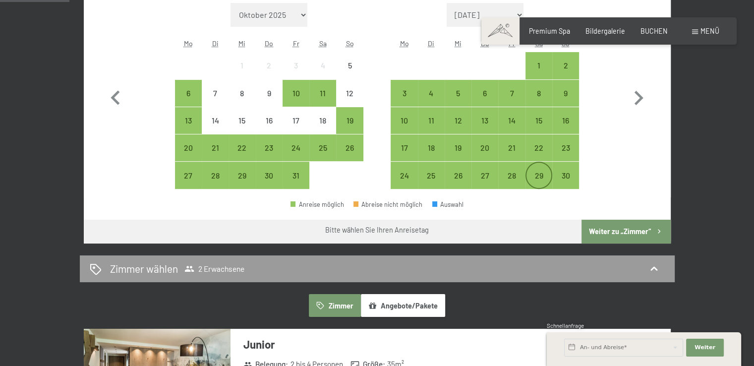
click at [535, 176] on div "29" at bounding box center [539, 184] width 25 height 25
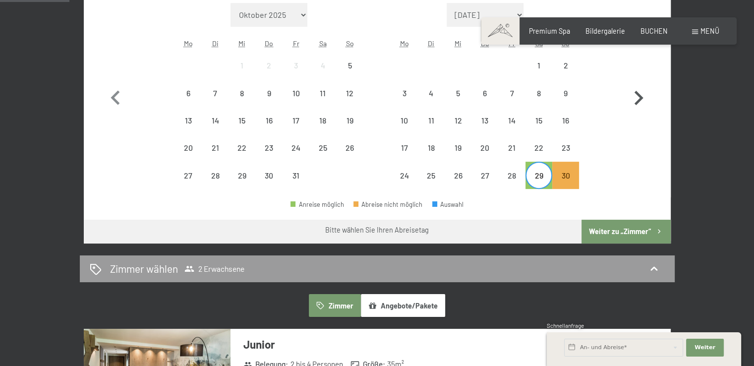
click at [639, 97] on icon "button" at bounding box center [638, 98] width 29 height 29
select select "[DATE]"
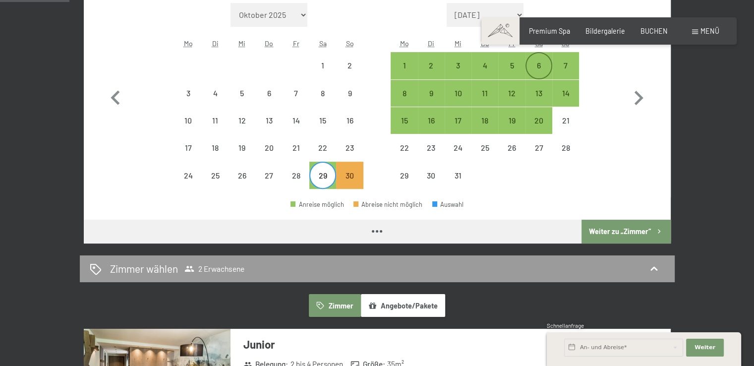
click at [535, 70] on div "6" at bounding box center [539, 73] width 25 height 25
select select "[DATE]"
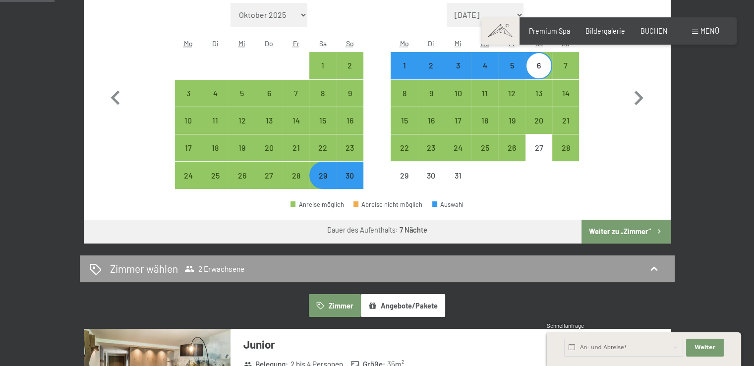
scroll to position [259, 0]
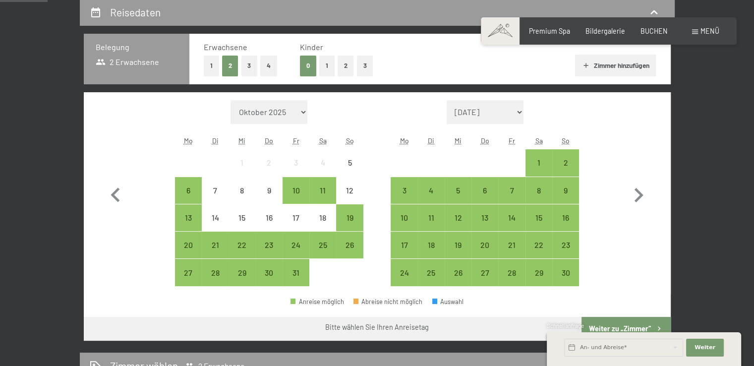
scroll to position [260, 0]
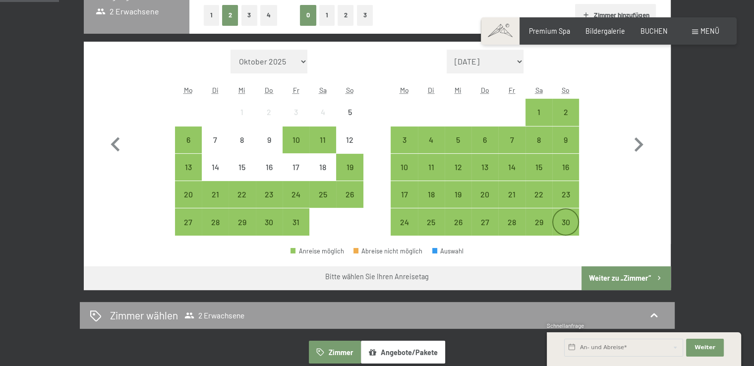
click at [565, 225] on div "30" at bounding box center [565, 230] width 25 height 25
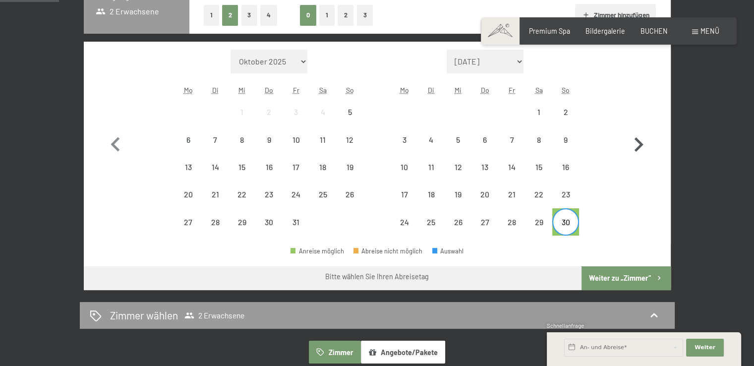
click at [637, 141] on icon "button" at bounding box center [638, 144] width 29 height 29
select select "[DATE]"
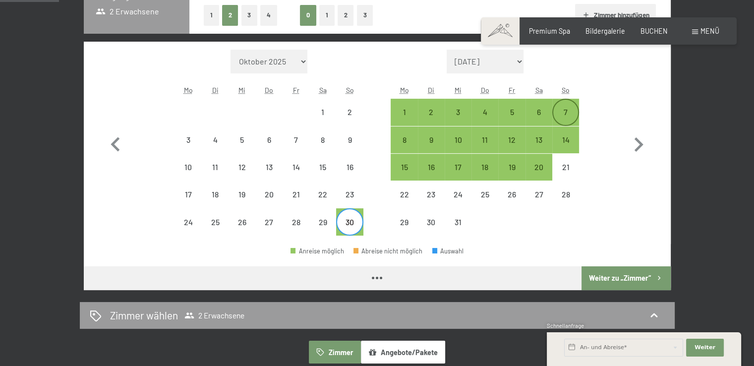
click at [567, 108] on div "7" at bounding box center [565, 120] width 25 height 25
select select "[DATE]"
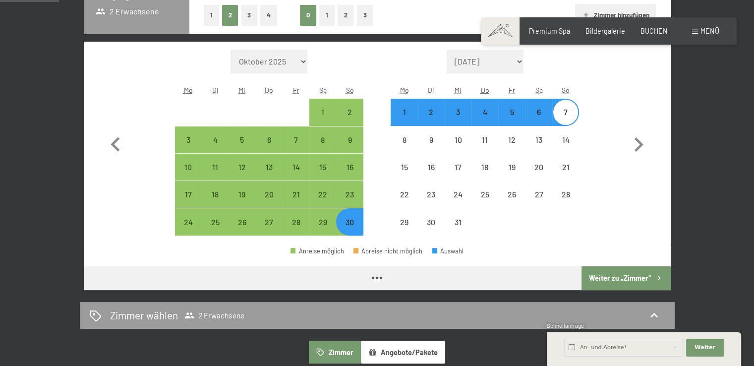
select select "[DATE]"
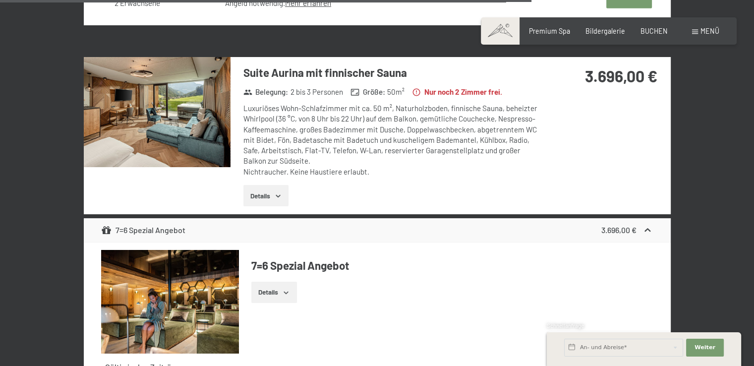
scroll to position [3249, 0]
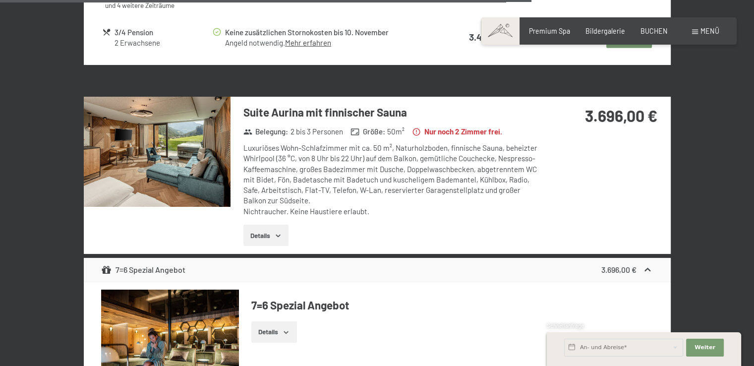
click at [172, 156] on img at bounding box center [157, 152] width 147 height 110
click at [0, 0] on button "button" at bounding box center [0, 0] width 0 height 0
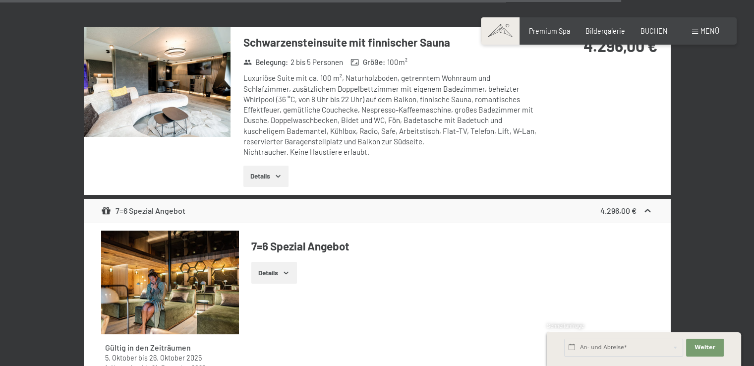
scroll to position [3803, 0]
